Goal: Task Accomplishment & Management: Use online tool/utility

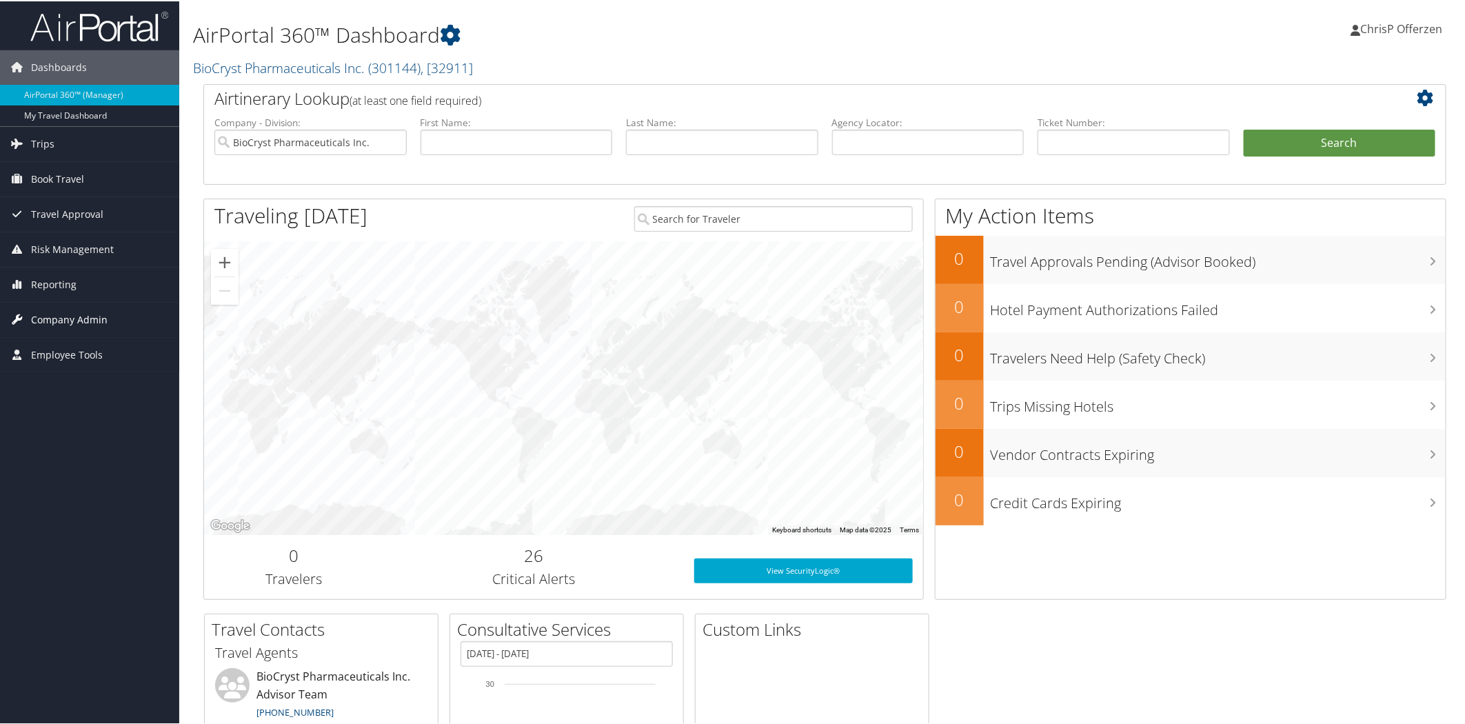
click at [81, 318] on span "Company Admin" at bounding box center [69, 318] width 77 height 34
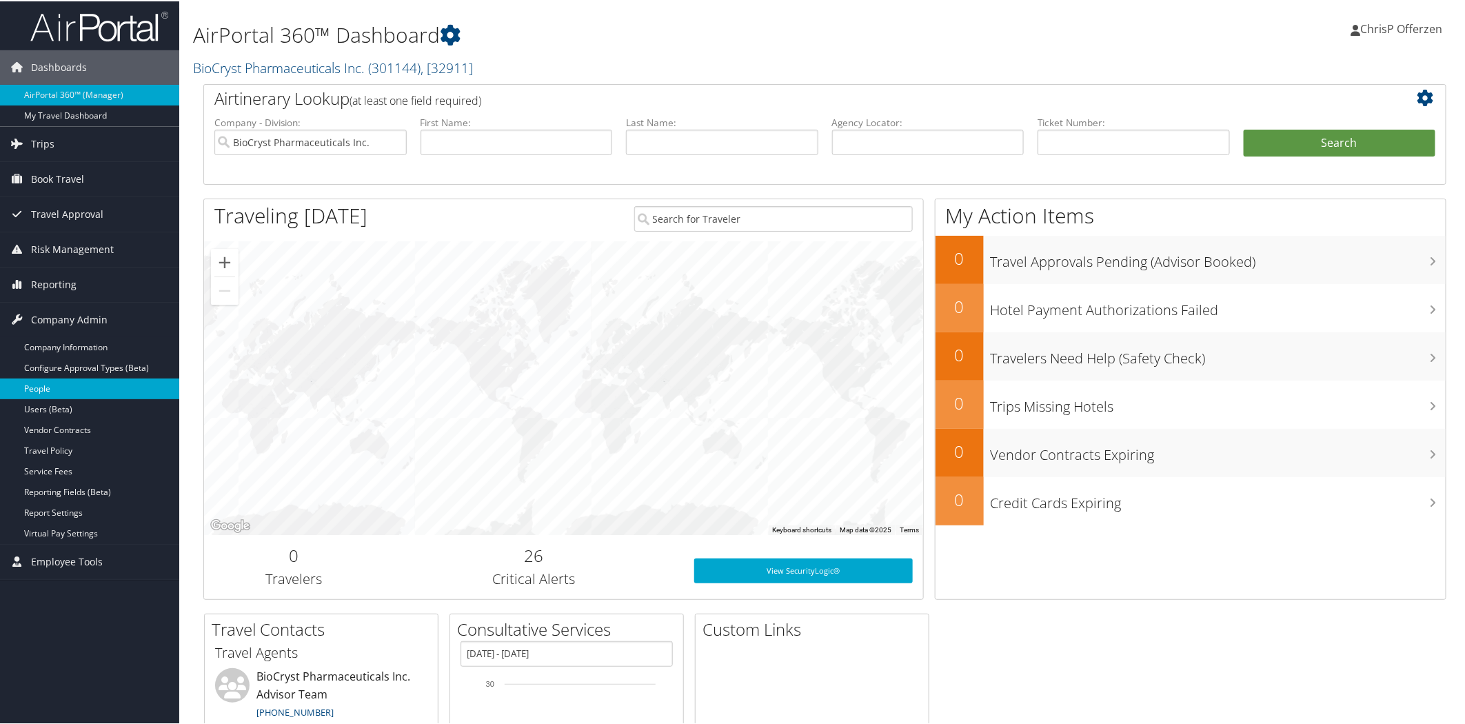
click at [46, 393] on link "People" at bounding box center [89, 387] width 179 height 21
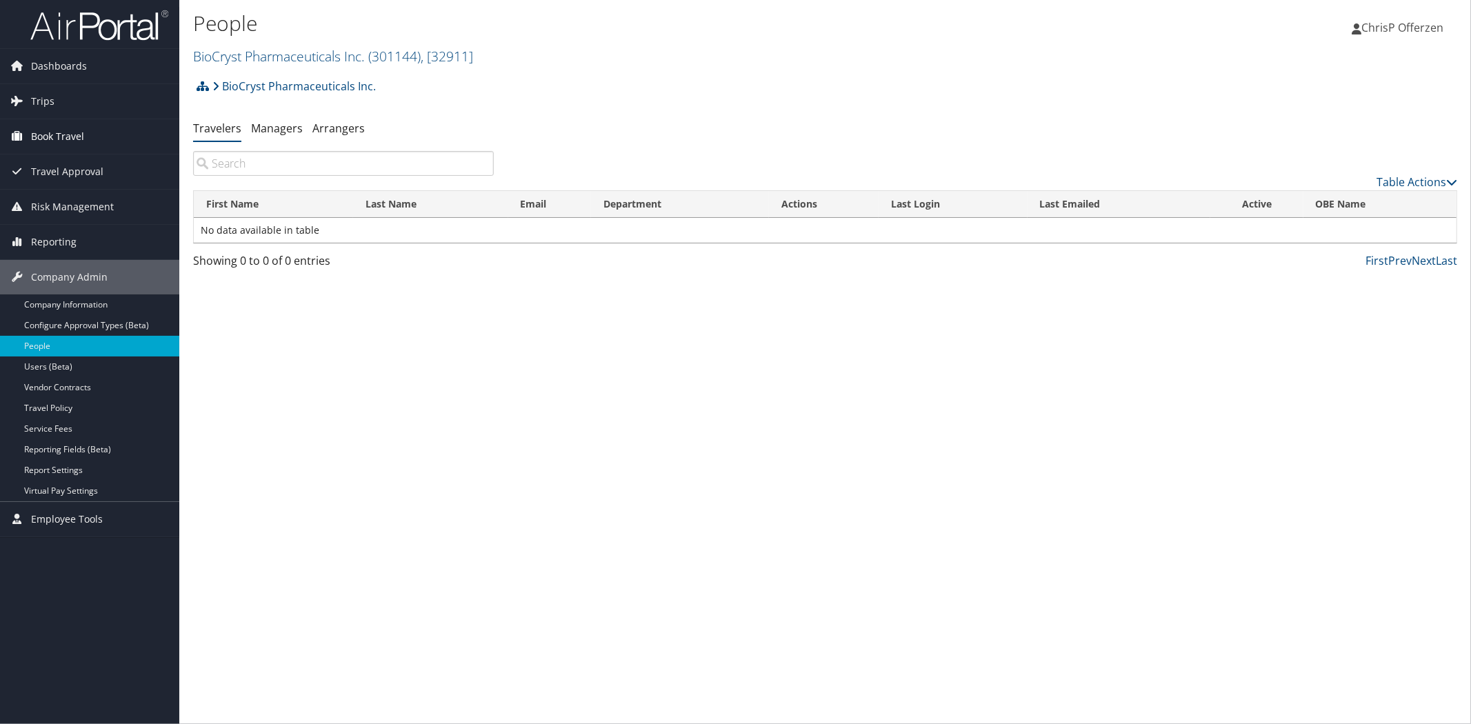
click at [67, 135] on span "Book Travel" at bounding box center [57, 136] width 53 height 34
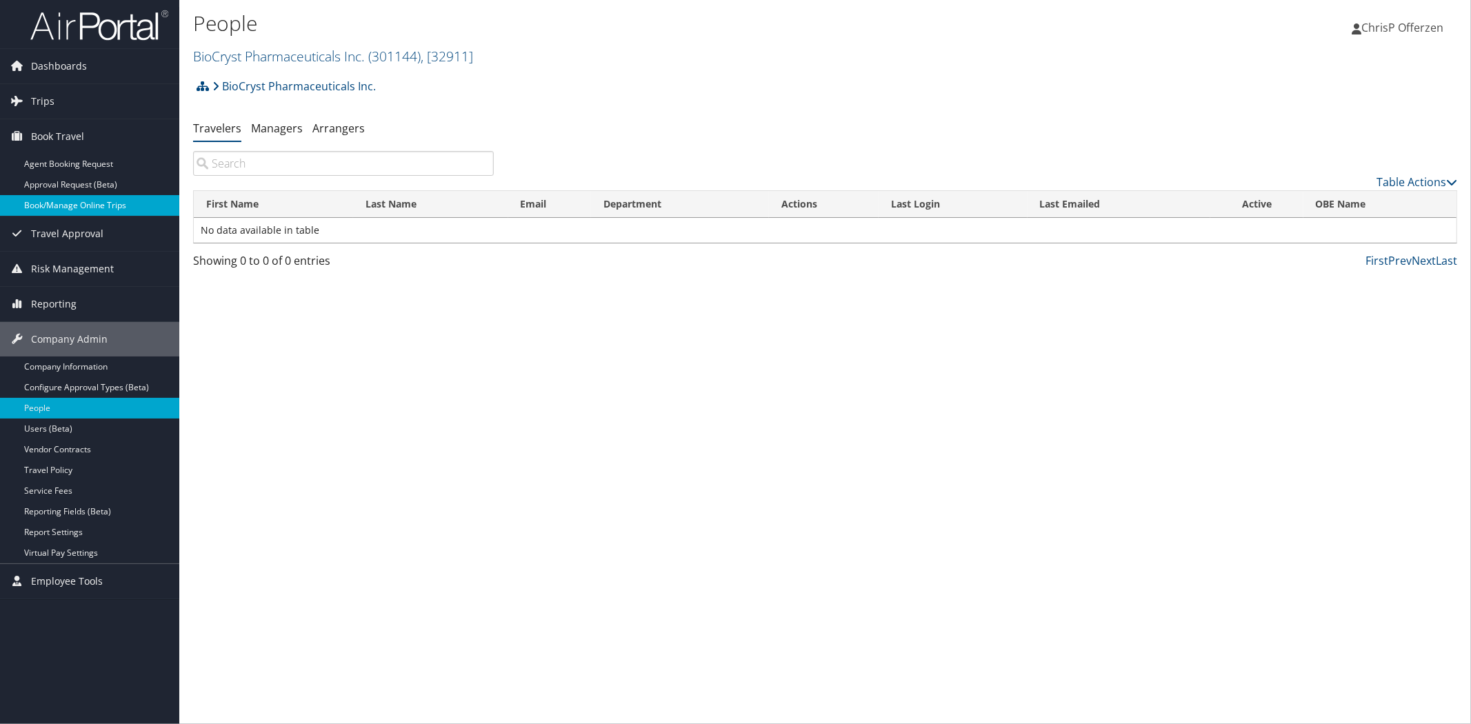
click at [97, 205] on link "Book/Manage Online Trips" at bounding box center [89, 205] width 179 height 21
